Goal: Find specific page/section

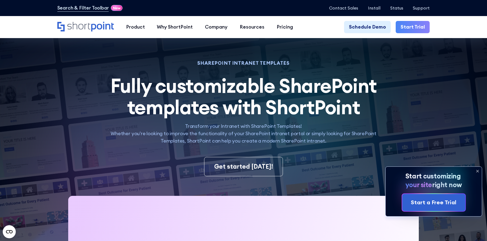
scroll to position [393, 0]
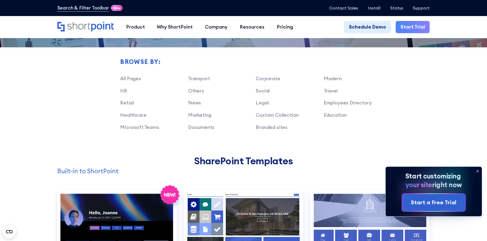
click at [477, 169] on icon at bounding box center [477, 170] width 9 height 9
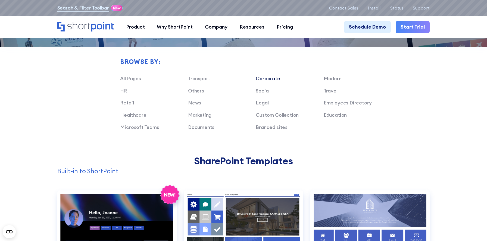
click at [272, 80] on link "Corporate" at bounding box center [268, 78] width 24 height 6
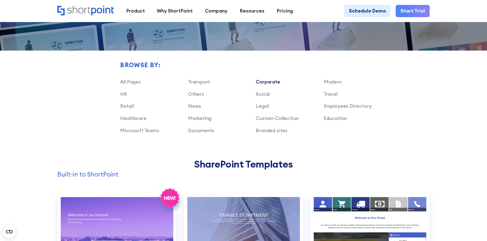
scroll to position [385, 0]
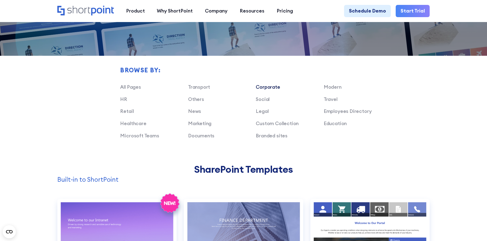
click at [267, 87] on link "Corporate" at bounding box center [268, 87] width 24 height 6
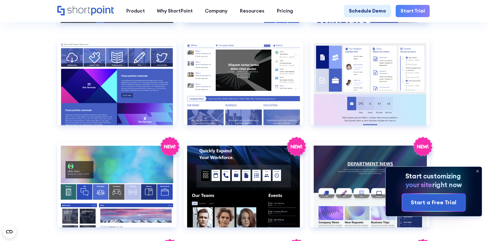
scroll to position [863, 0]
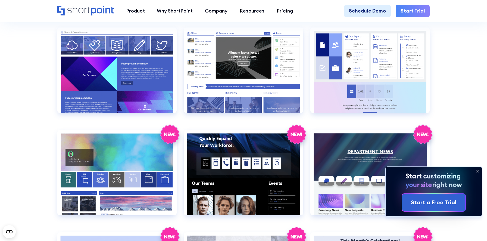
click at [477, 173] on icon at bounding box center [477, 170] width 9 height 9
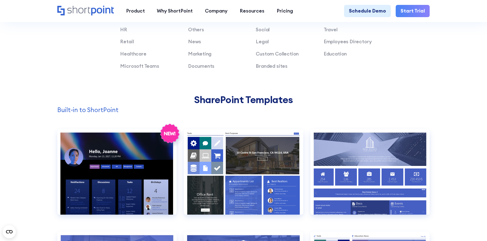
scroll to position [398, 0]
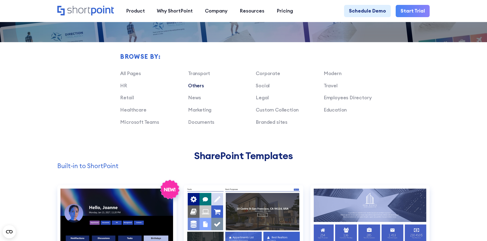
click at [193, 85] on link "Others" at bounding box center [196, 85] width 16 height 6
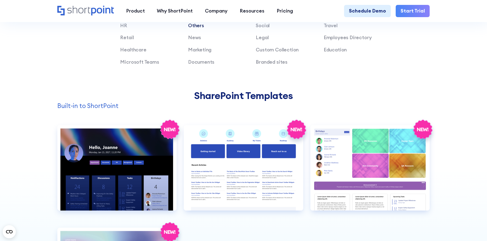
scroll to position [442, 0]
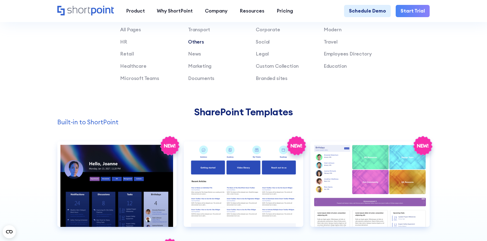
click at [200, 42] on link "Others" at bounding box center [196, 42] width 16 height 6
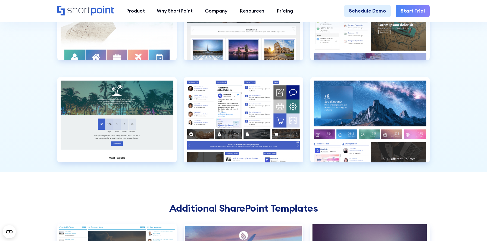
scroll to position [1631, 0]
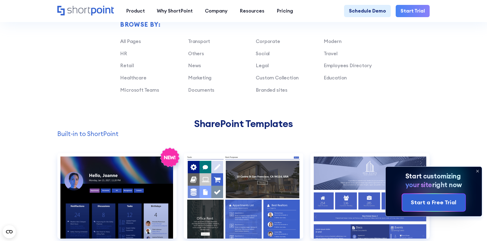
scroll to position [395, 0]
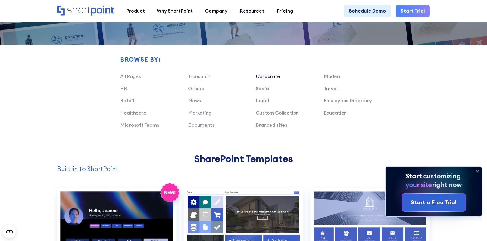
click at [268, 74] on link "Corporate" at bounding box center [268, 76] width 24 height 6
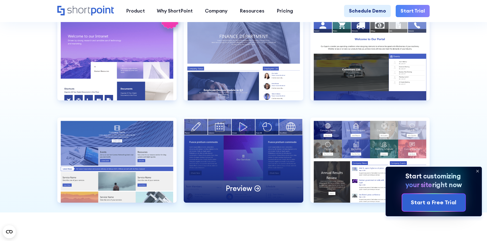
scroll to position [565, 0]
